Goal: Task Accomplishment & Management: Use online tool/utility

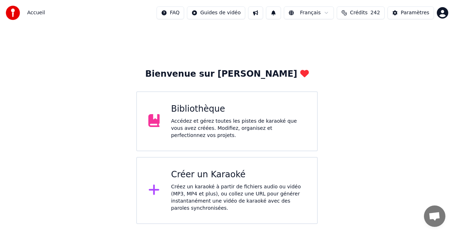
click at [263, 132] on div "Accédez et gérez toutes les pistes de karaoké que vous avez créées. Modifiez, o…" at bounding box center [238, 128] width 135 height 21
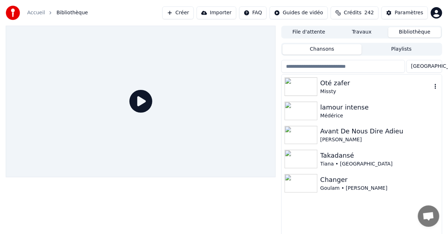
click at [359, 86] on div "Oté zafer" at bounding box center [375, 83] width 111 height 10
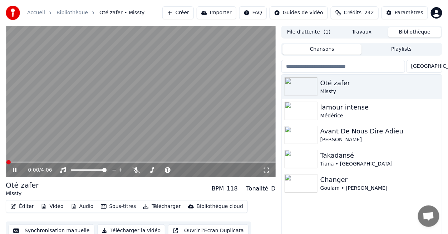
click at [15, 171] on icon at bounding box center [15, 170] width 4 height 4
click at [27, 205] on button "Éditer" at bounding box center [22, 207] width 29 height 10
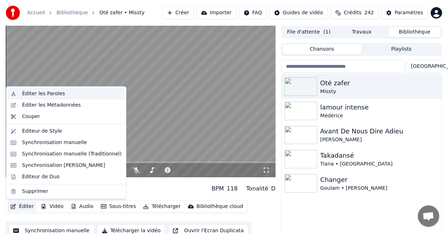
click at [44, 96] on div "Éditer les Paroles" at bounding box center [43, 93] width 43 height 7
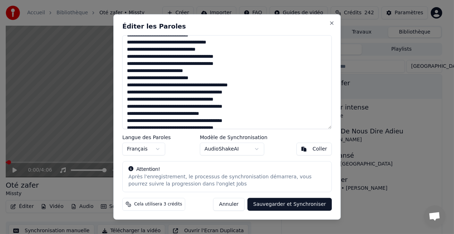
scroll to position [455, 0]
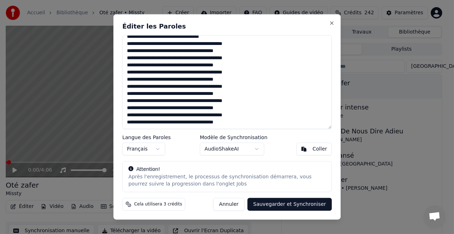
click at [336, 121] on div "Éditer les Paroles Langue des Paroles Français Modèle de Synchronisation AudioS…" at bounding box center [226, 117] width 227 height 206
click at [215, 38] on textarea at bounding box center [226, 82] width 209 height 94
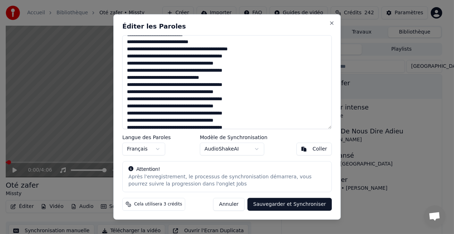
scroll to position [412, 0]
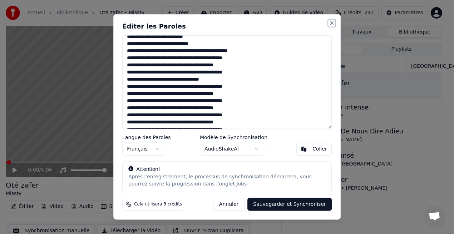
click at [332, 25] on button "Close" at bounding box center [332, 23] width 6 height 6
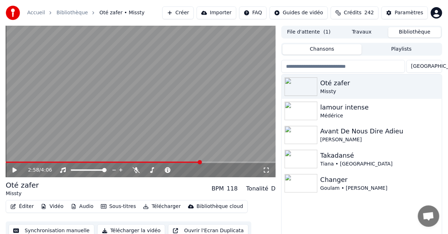
click at [200, 163] on span at bounding box center [141, 162] width 270 height 1
click at [137, 169] on icon at bounding box center [136, 171] width 7 height 6
click at [18, 168] on icon at bounding box center [19, 171] width 16 height 6
click at [177, 161] on span at bounding box center [176, 162] width 4 height 4
click at [177, 161] on span at bounding box center [178, 162] width 4 height 4
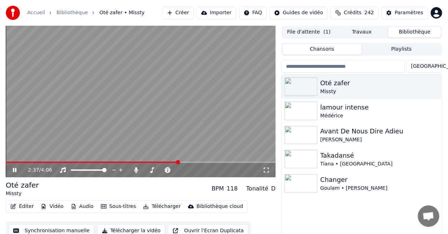
click at [177, 161] on span at bounding box center [178, 162] width 4 height 4
click at [177, 161] on video at bounding box center [141, 102] width 270 height 152
click at [16, 173] on icon at bounding box center [19, 171] width 16 height 6
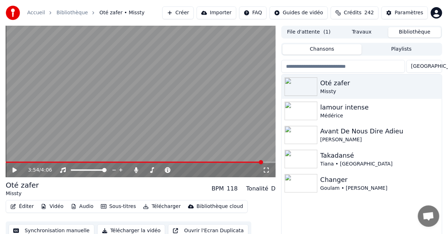
click at [27, 207] on button "Éditer" at bounding box center [22, 207] width 29 height 10
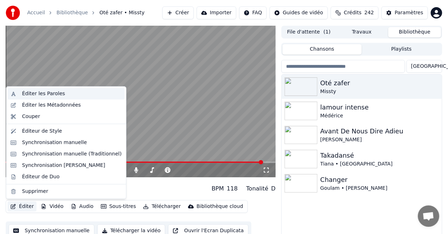
click at [30, 94] on div "Éditer les Paroles" at bounding box center [43, 93] width 43 height 7
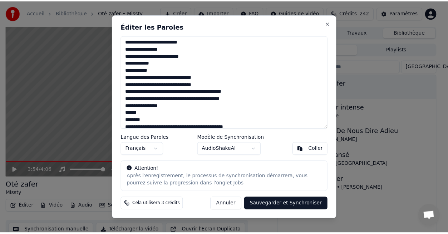
scroll to position [111, 0]
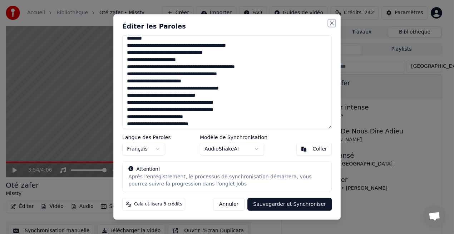
click at [333, 25] on button "Close" at bounding box center [332, 23] width 6 height 6
